Goal: Task Accomplishment & Management: Manage account settings

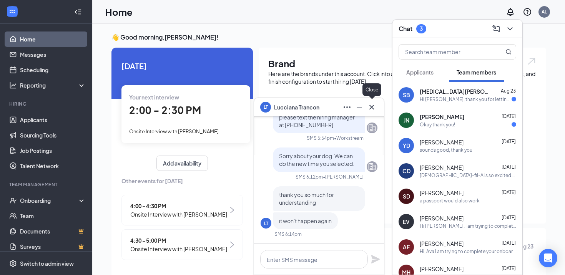
click at [370, 107] on icon "Cross" at bounding box center [371, 107] width 9 height 9
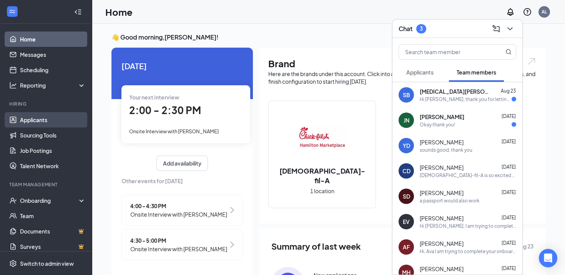
click at [41, 123] on link "Applicants" at bounding box center [53, 119] width 66 height 15
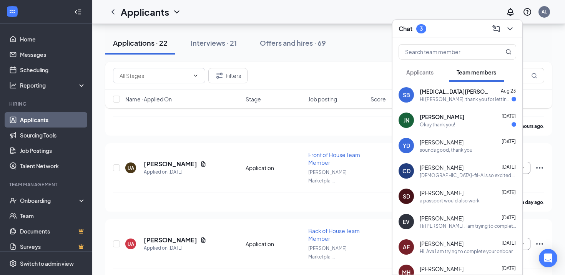
scroll to position [1137, 0]
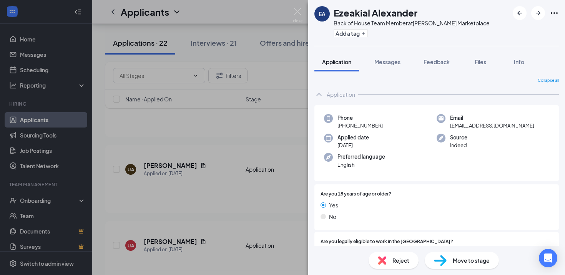
click at [451, 259] on div "Move to stage" at bounding box center [462, 260] width 74 height 17
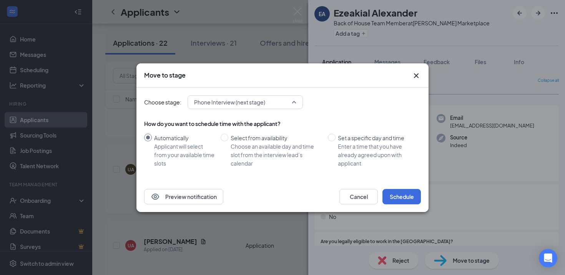
click at [271, 101] on span "Phone Interview (next stage)" at bounding box center [241, 102] width 95 height 12
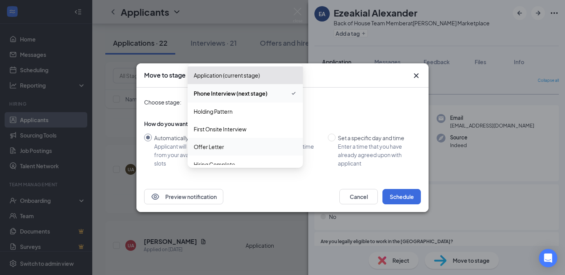
scroll to position [8, 0]
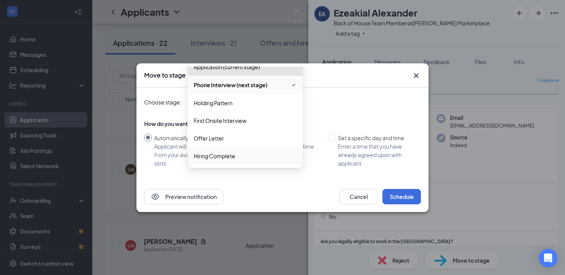
click at [227, 155] on span "Hiring Complete" at bounding box center [214, 156] width 41 height 8
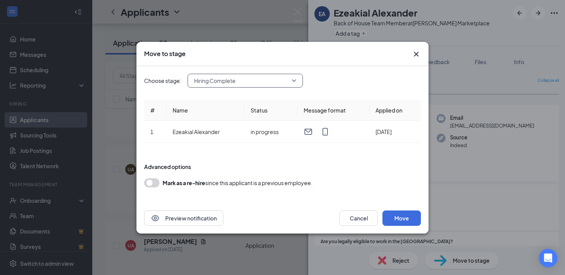
click at [264, 85] on span "Hiring Complete" at bounding box center [241, 81] width 95 height 12
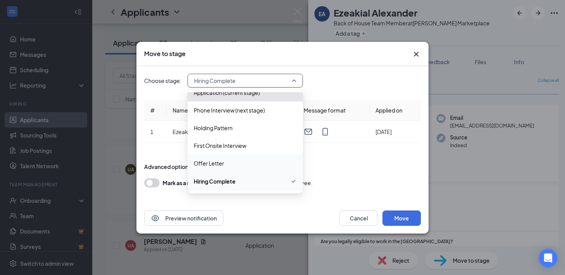
click at [227, 159] on span "Offer Letter" at bounding box center [245, 163] width 103 height 8
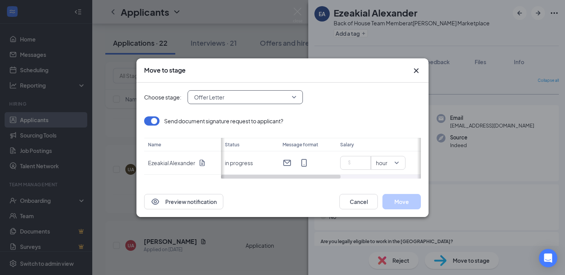
click at [267, 212] on div "Preview notification Cancel Move" at bounding box center [282, 201] width 292 height 31
click at [353, 165] on input at bounding box center [356, 163] width 27 height 12
type input "16.5"
click at [400, 203] on button "Move" at bounding box center [401, 201] width 38 height 15
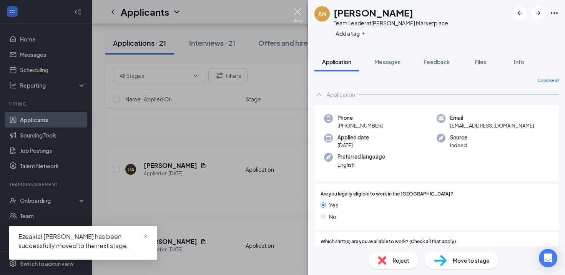
click at [298, 8] on img at bounding box center [298, 15] width 10 height 15
